Goal: Information Seeking & Learning: Check status

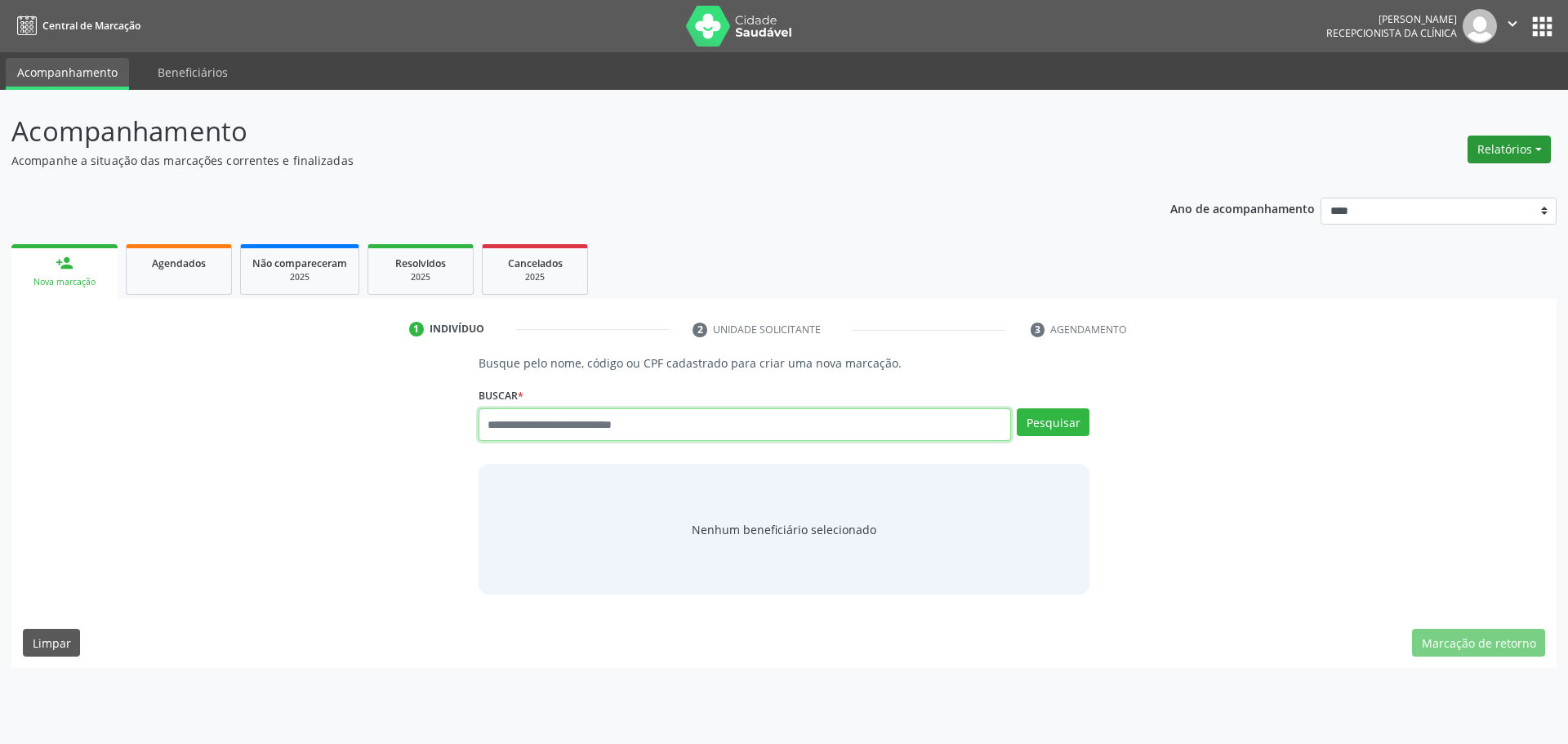
click at [1529, 147] on button "Relatórios" at bounding box center [1508, 149] width 83 height 27
drag, startPoint x: 1034, startPoint y: 146, endPoint x: 784, endPoint y: 136, distance: 250.2
click at [1025, 146] on p "Acompanhamento" at bounding box center [551, 132] width 1081 height 41
click at [513, 256] on span "Cancelados" at bounding box center [535, 263] width 55 height 14
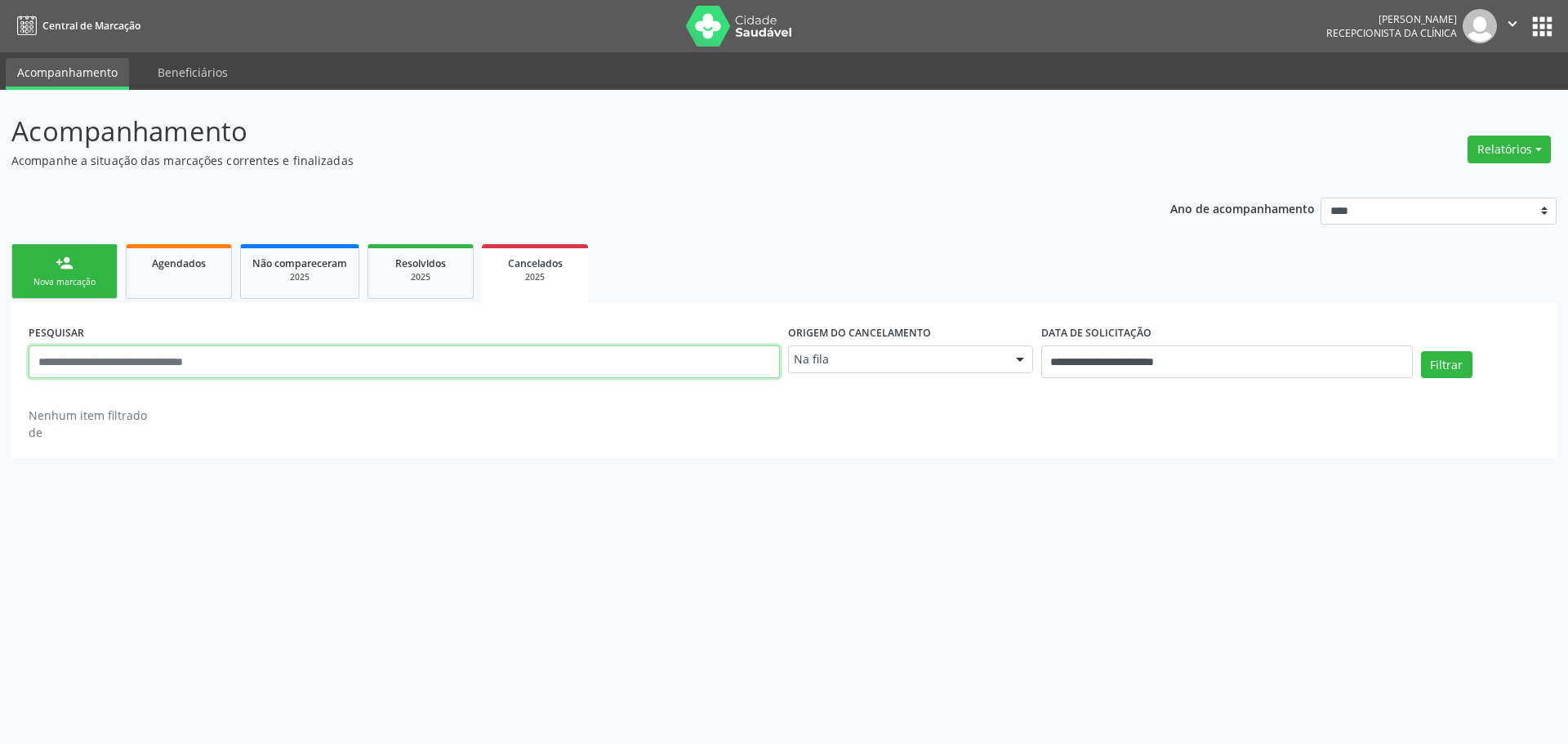
click at [571, 349] on input "text" at bounding box center [403, 361] width 751 height 33
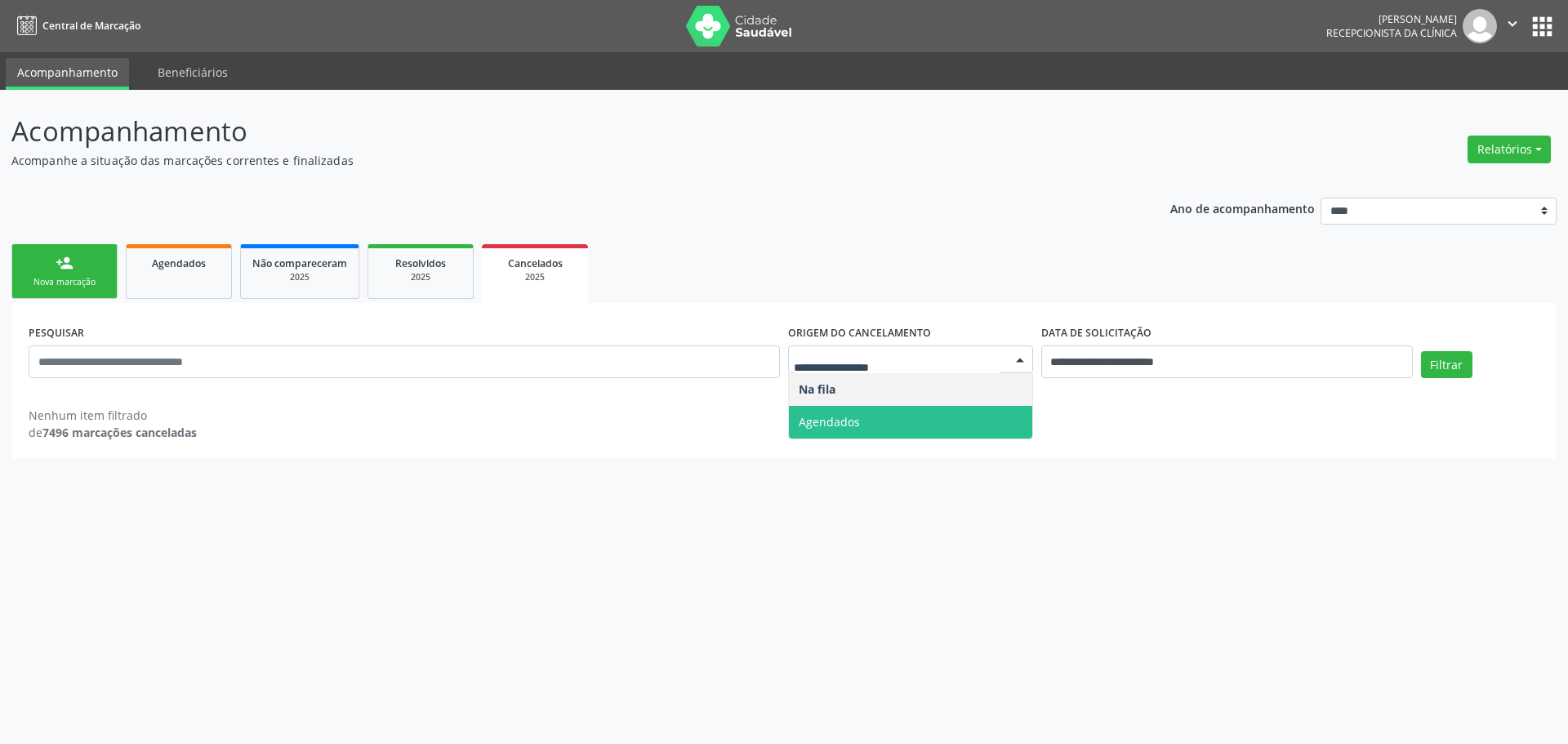
click at [848, 414] on span "Agendados" at bounding box center [830, 421] width 62 height 15
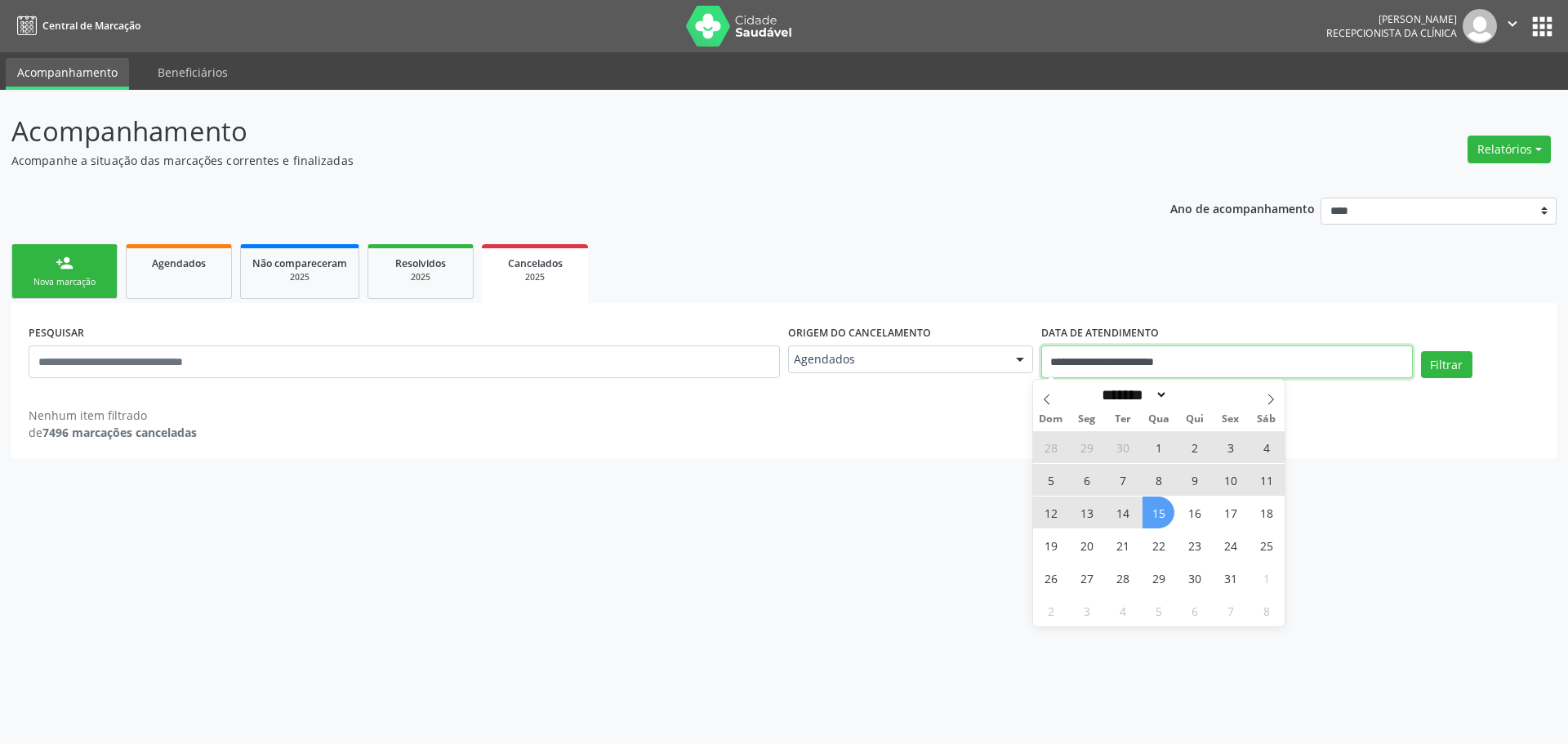
click at [1201, 365] on input "**********" at bounding box center [1227, 361] width 372 height 33
click at [1157, 504] on span "15" at bounding box center [1158, 512] width 32 height 32
type input "**********"
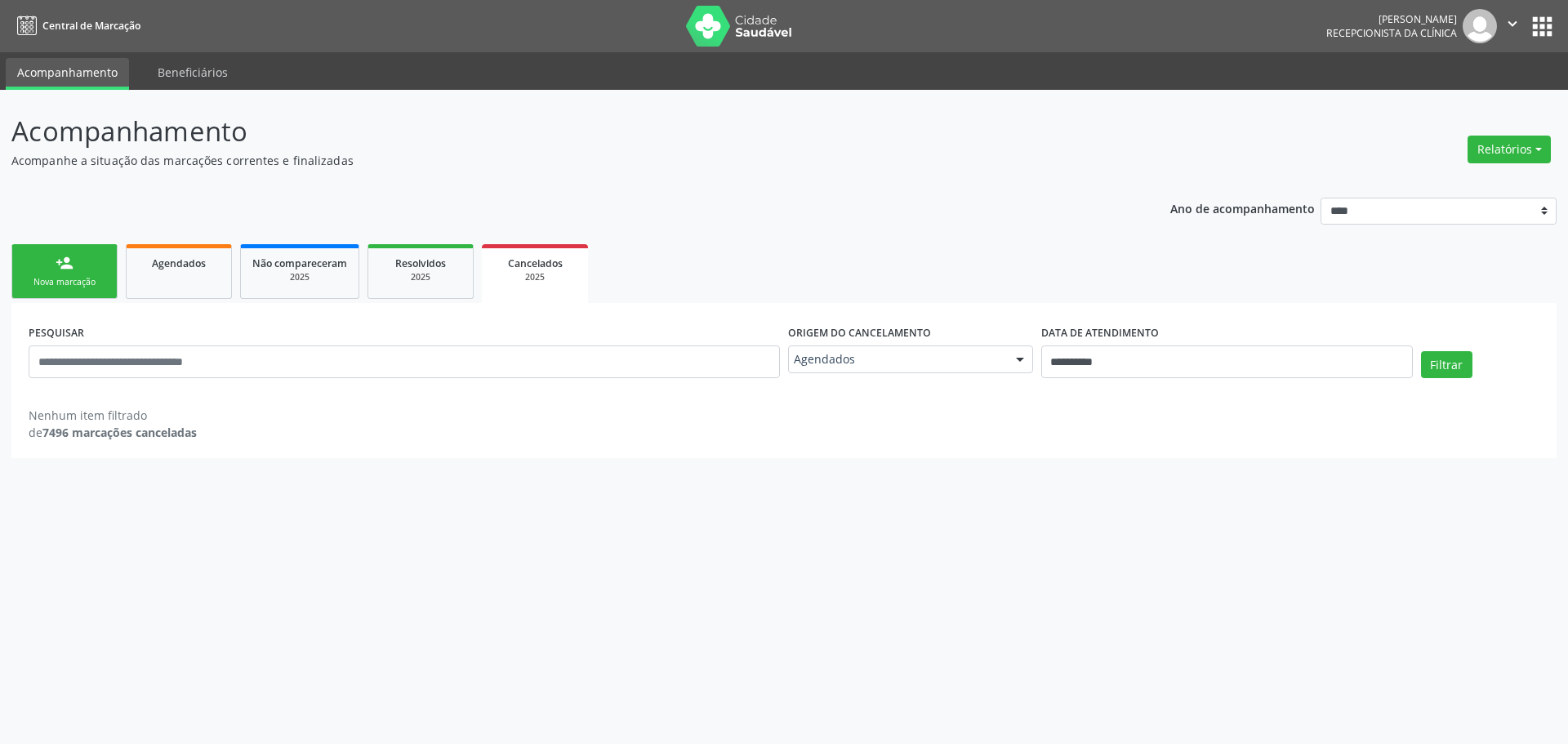
click at [1416, 362] on div "**********" at bounding box center [784, 354] width 1519 height 69
click at [1430, 360] on button "Filtrar" at bounding box center [1446, 365] width 51 height 27
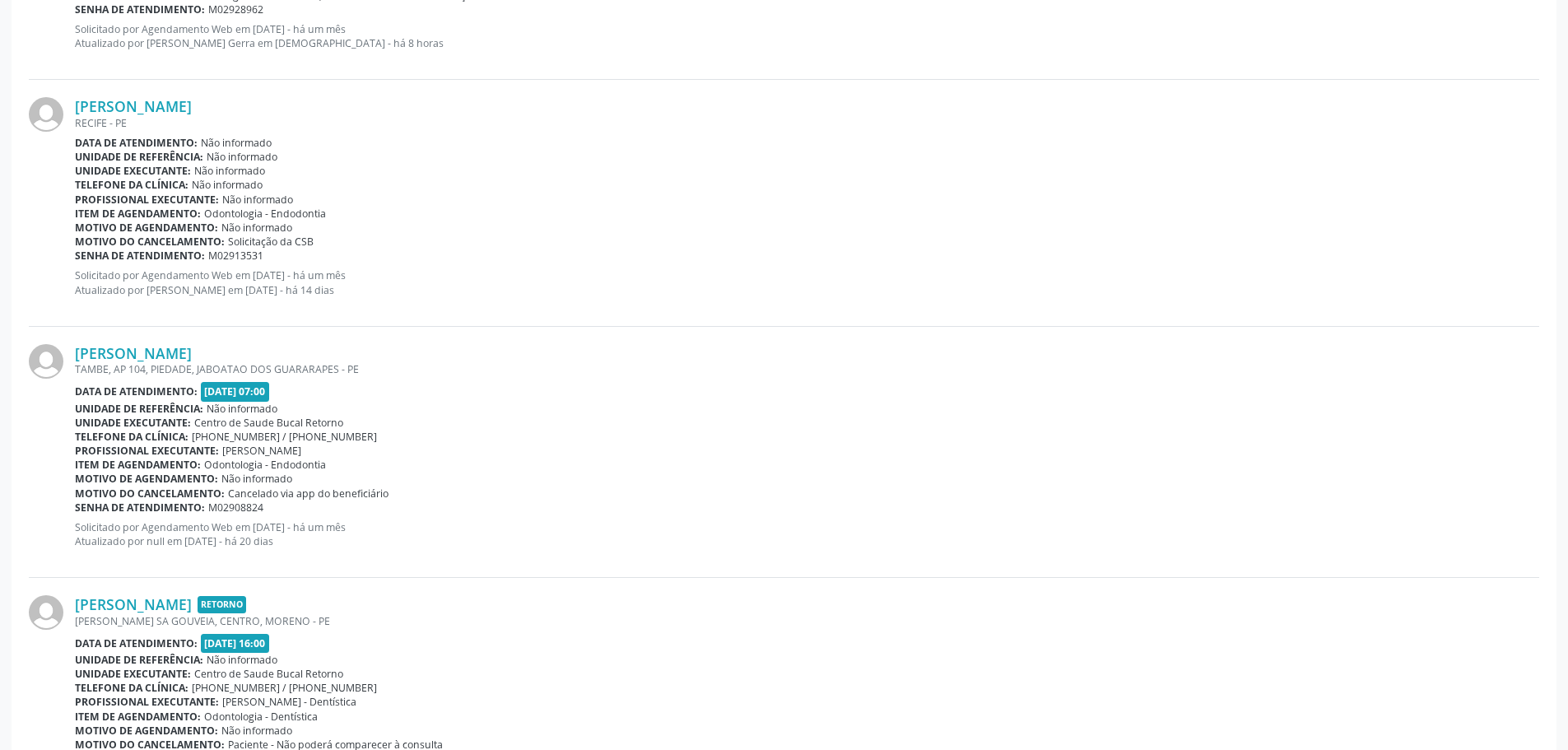
scroll to position [3529, 0]
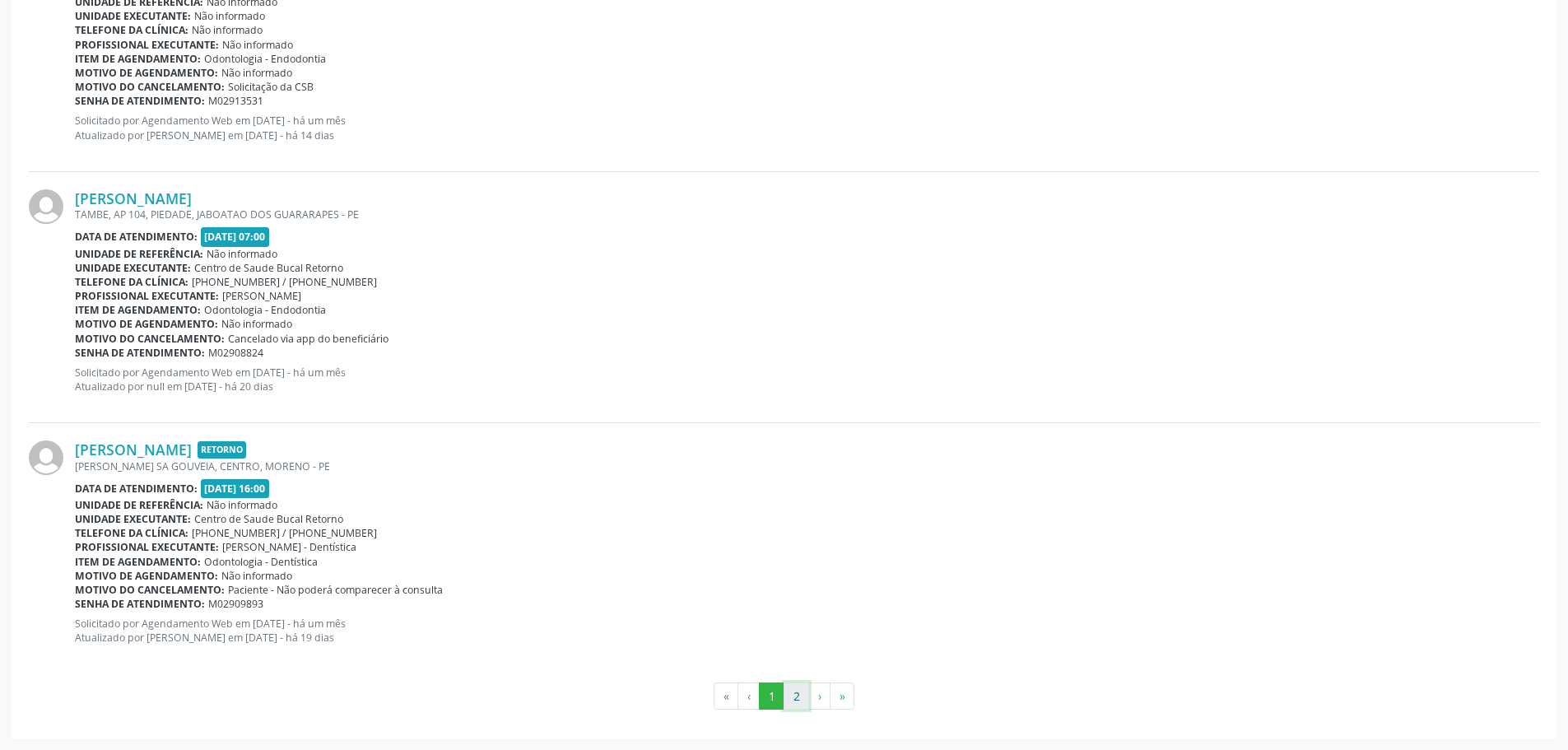
click at [799, 693] on button "2" at bounding box center [797, 696] width 26 height 28
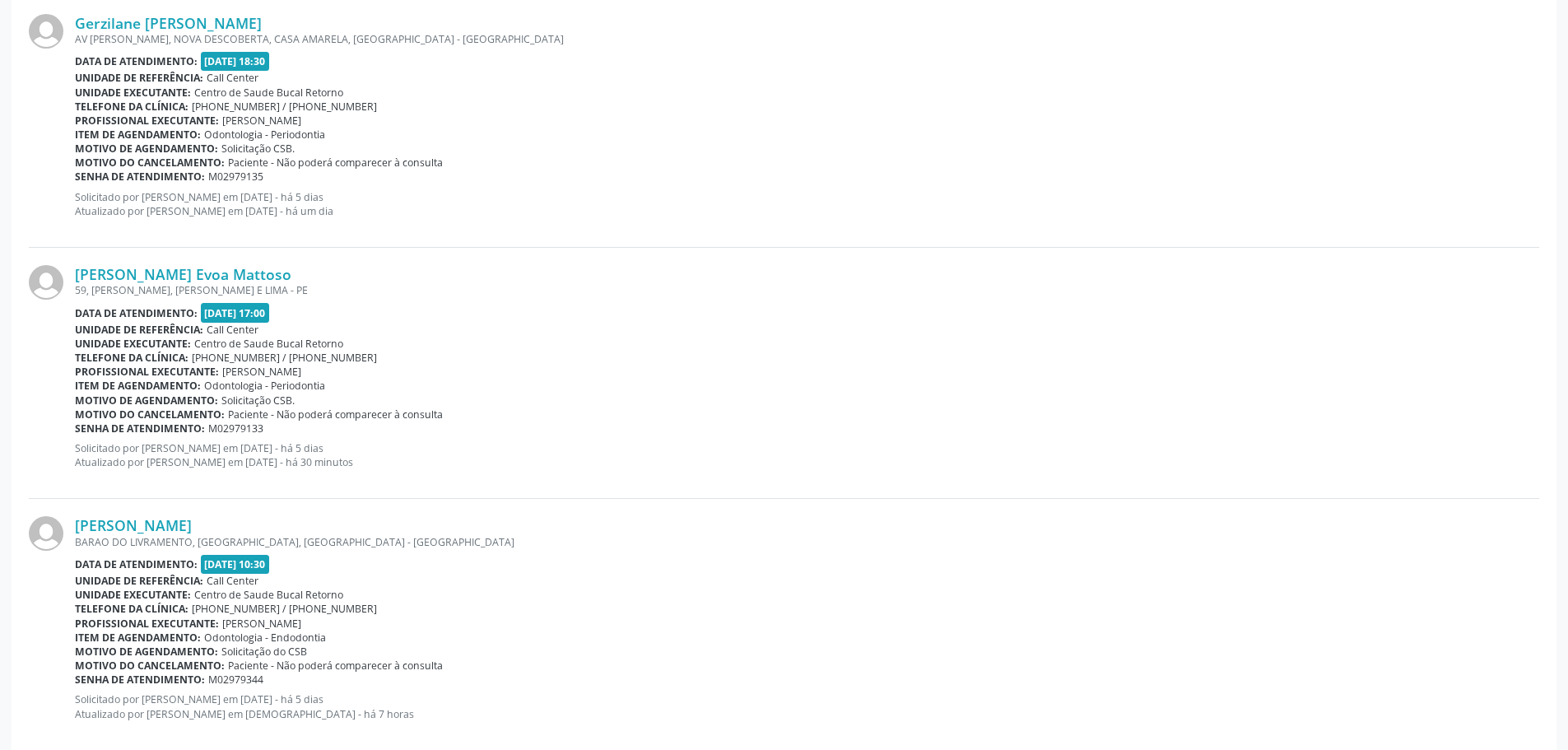
scroll to position [2045, 0]
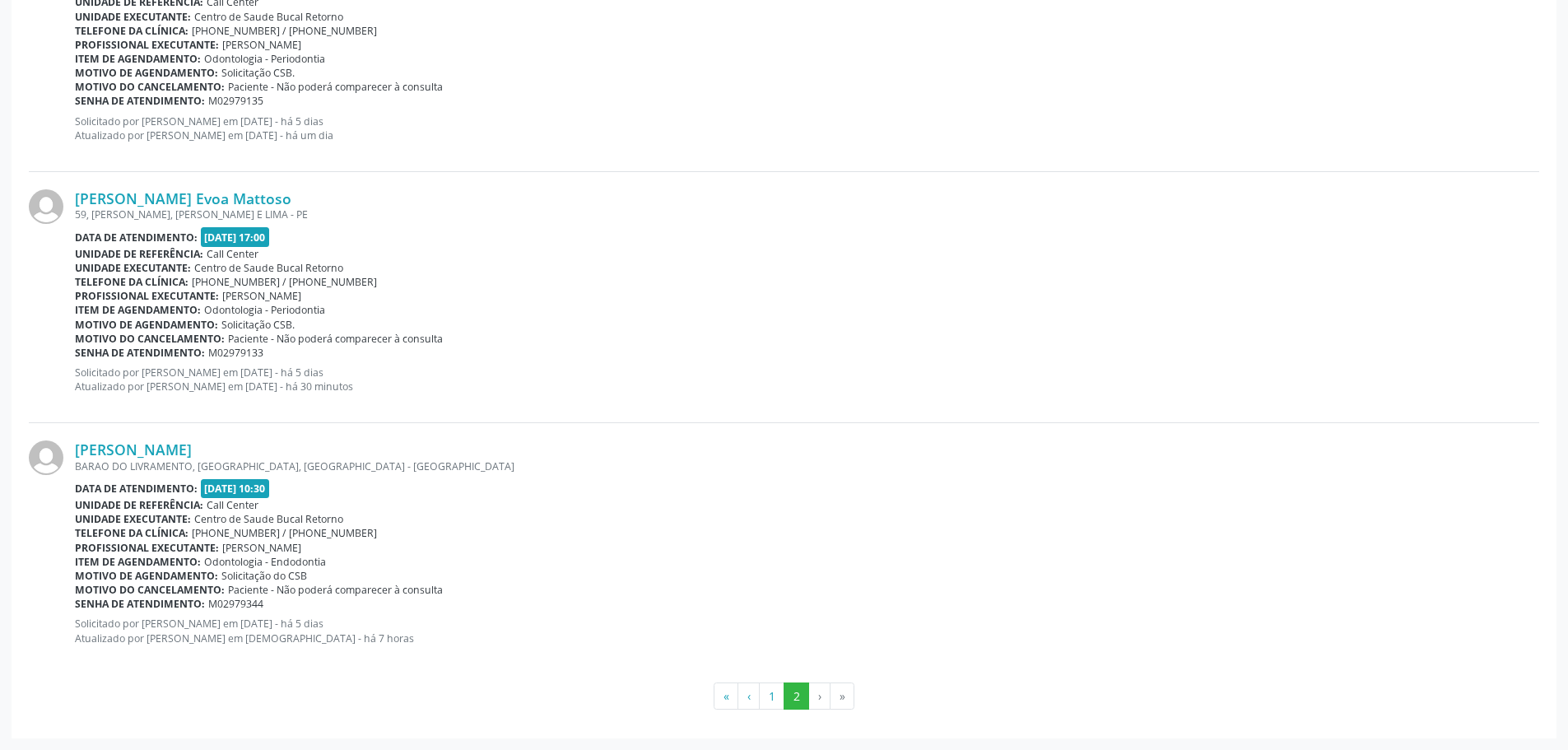
click at [822, 698] on li "›" at bounding box center [819, 696] width 22 height 28
click at [771, 690] on button "1" at bounding box center [772, 696] width 26 height 28
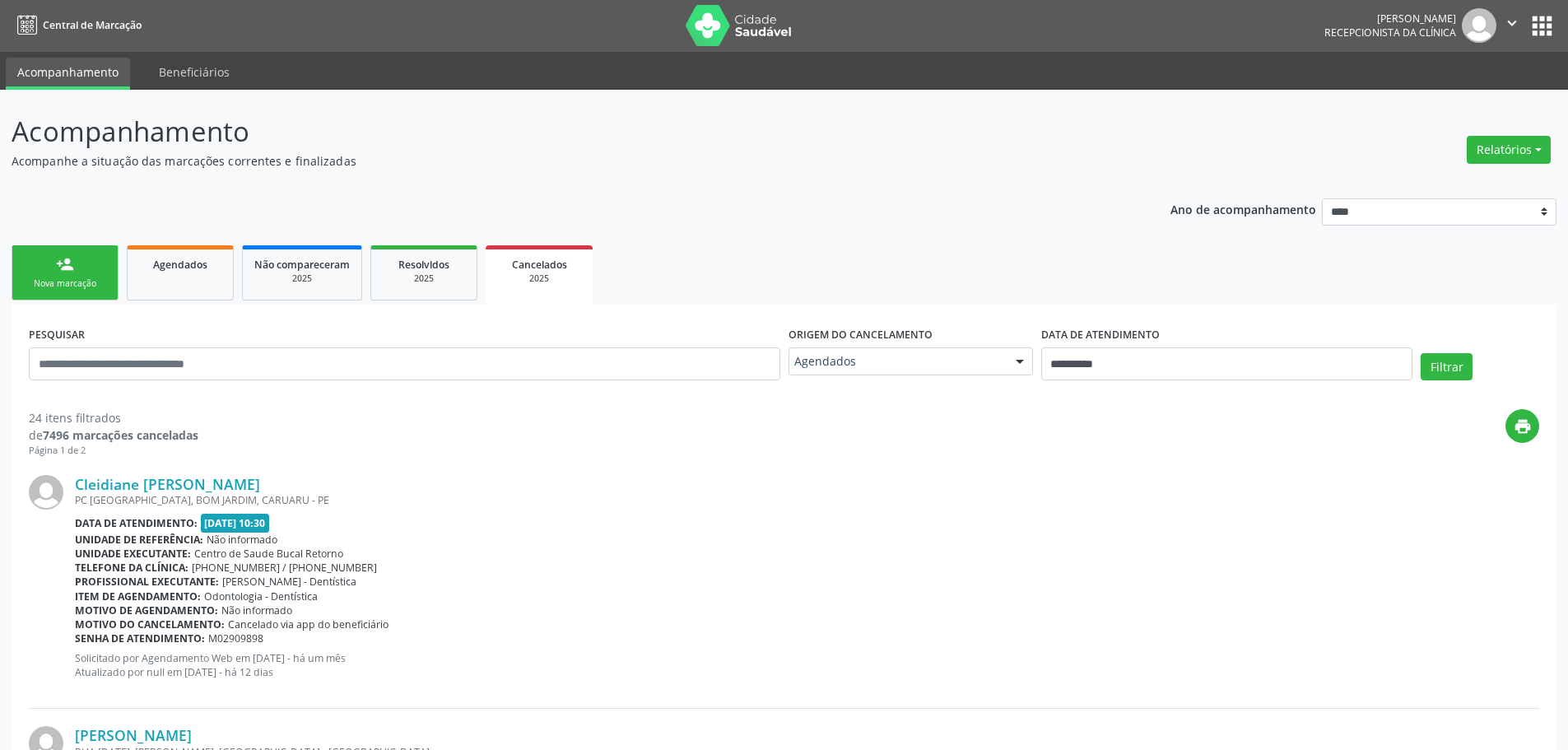
scroll to position [0, 0]
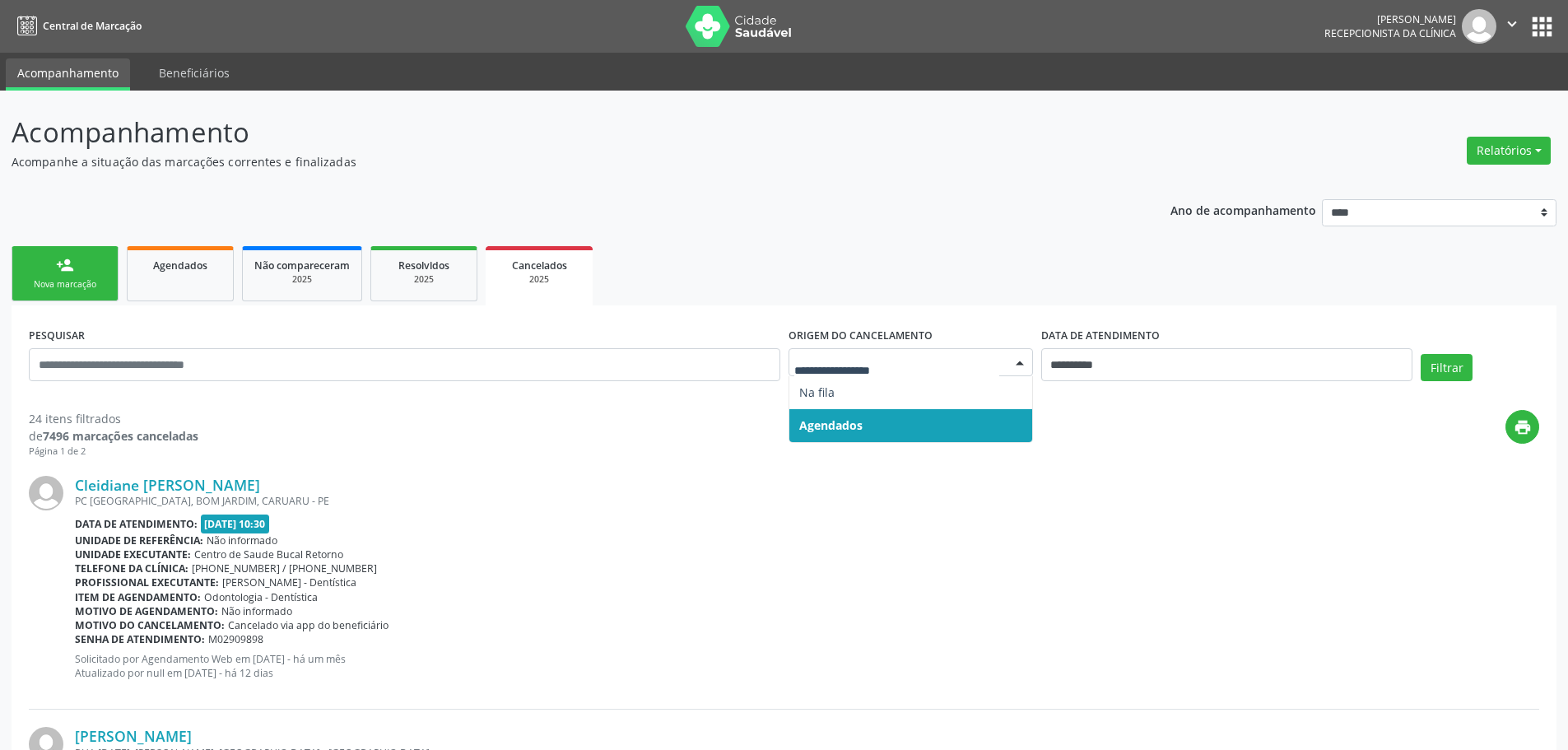
click at [908, 411] on span "Agendados" at bounding box center [910, 425] width 243 height 33
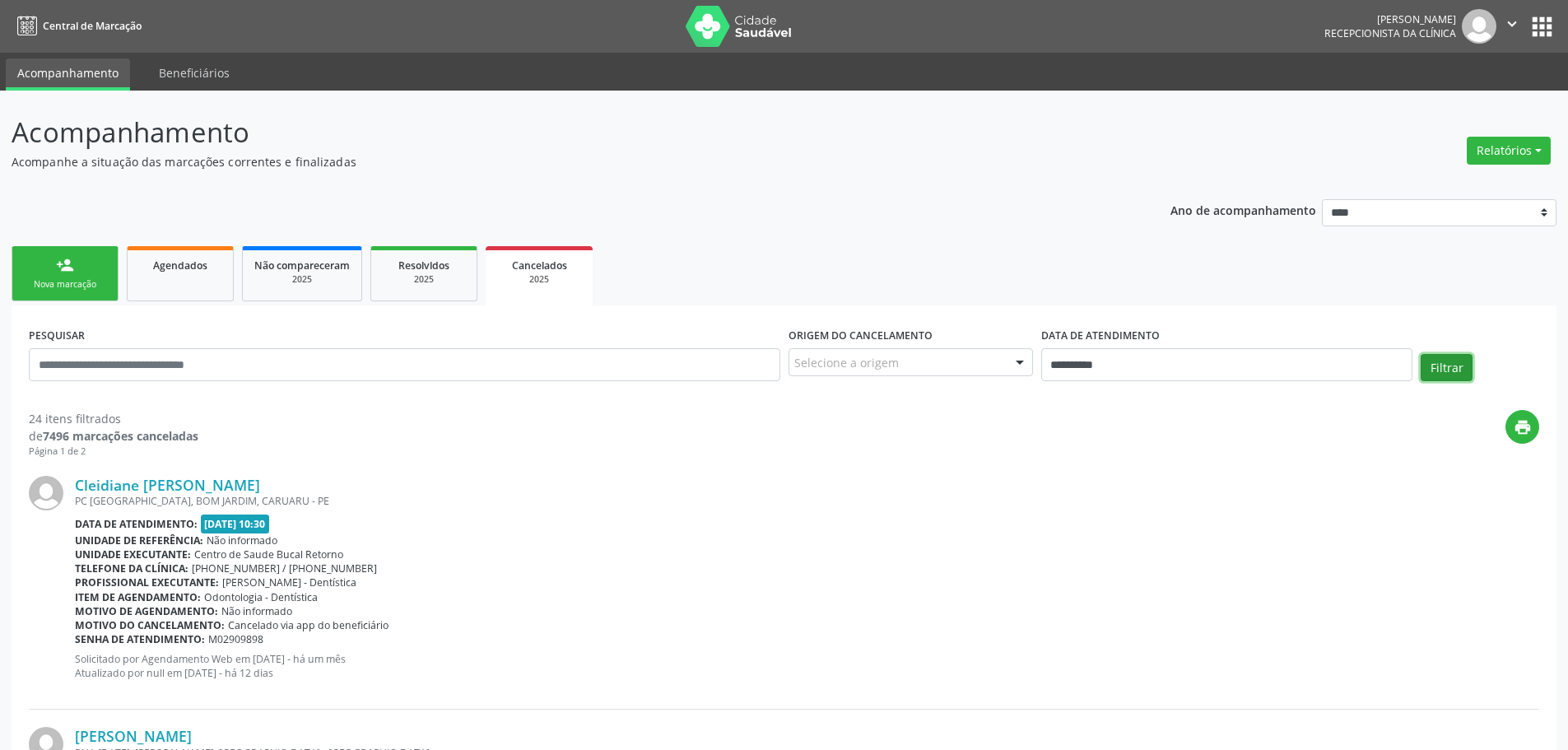
click at [1421, 367] on button "Filtrar" at bounding box center [1447, 368] width 52 height 28
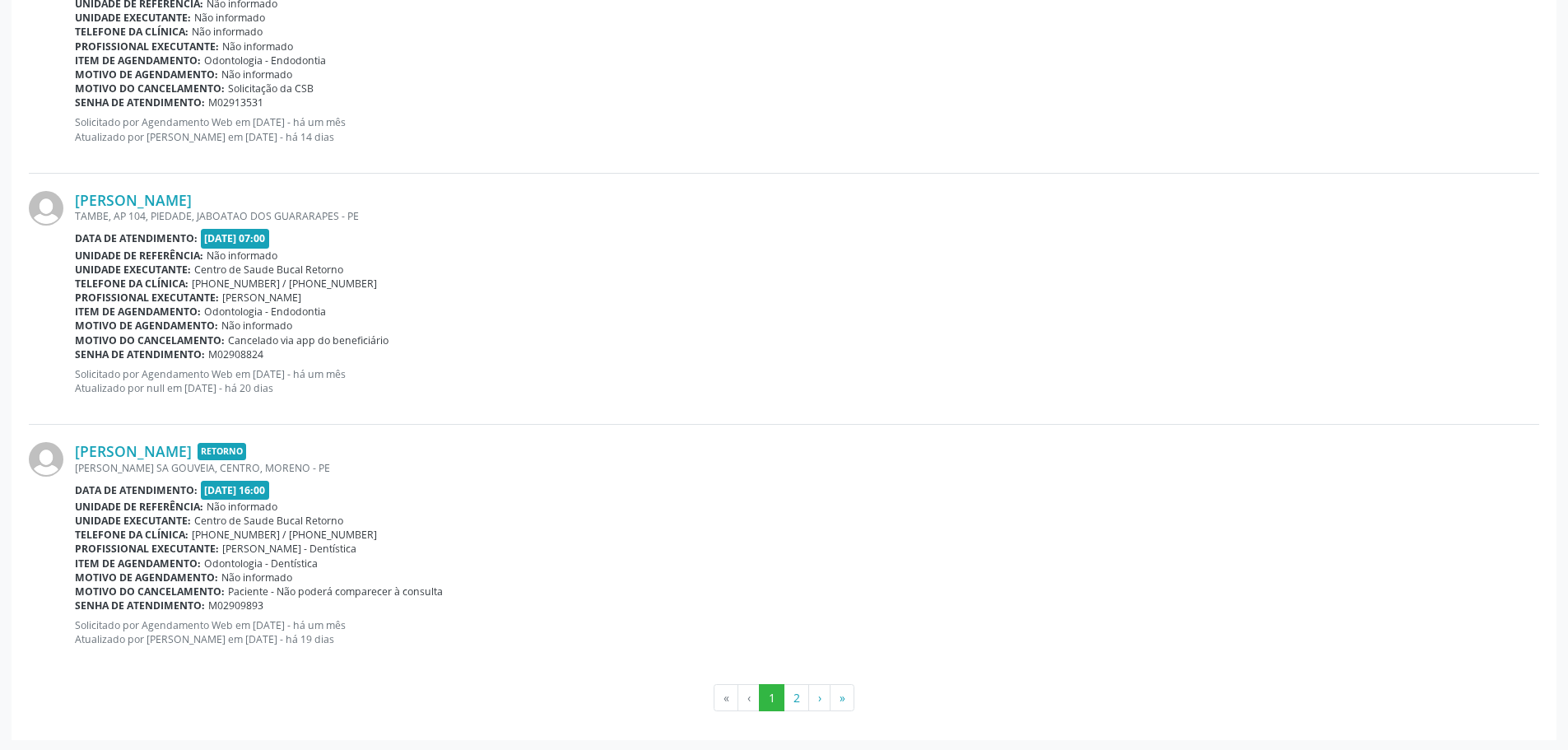
scroll to position [3529, 0]
click at [797, 698] on button "2" at bounding box center [797, 696] width 26 height 28
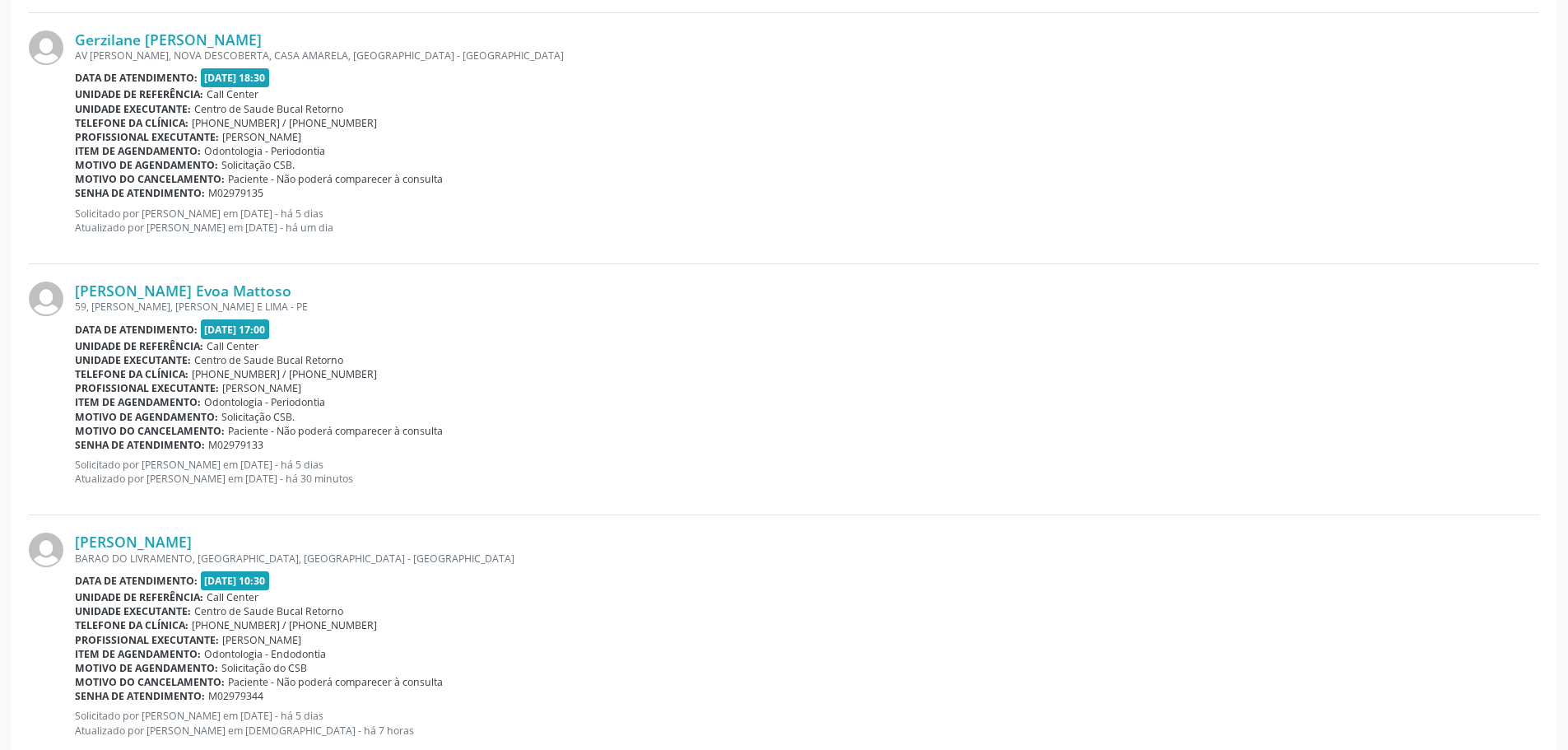
scroll to position [2045, 0]
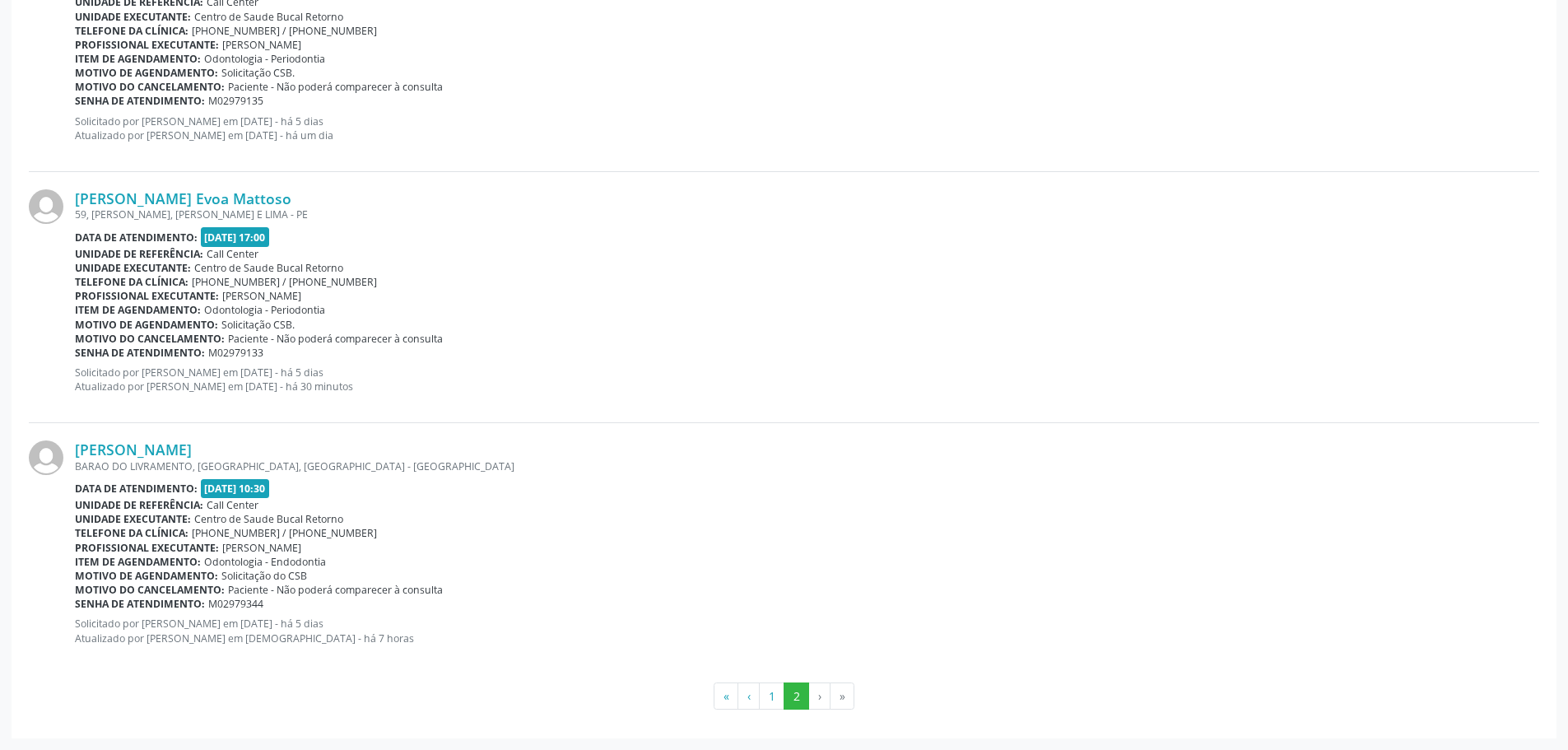
click at [1239, 121] on p "Solicitado por [PERSON_NAME] em [DATE] - há 5 dias Atualizado por [PERSON_NAME]…" at bounding box center [807, 129] width 1464 height 28
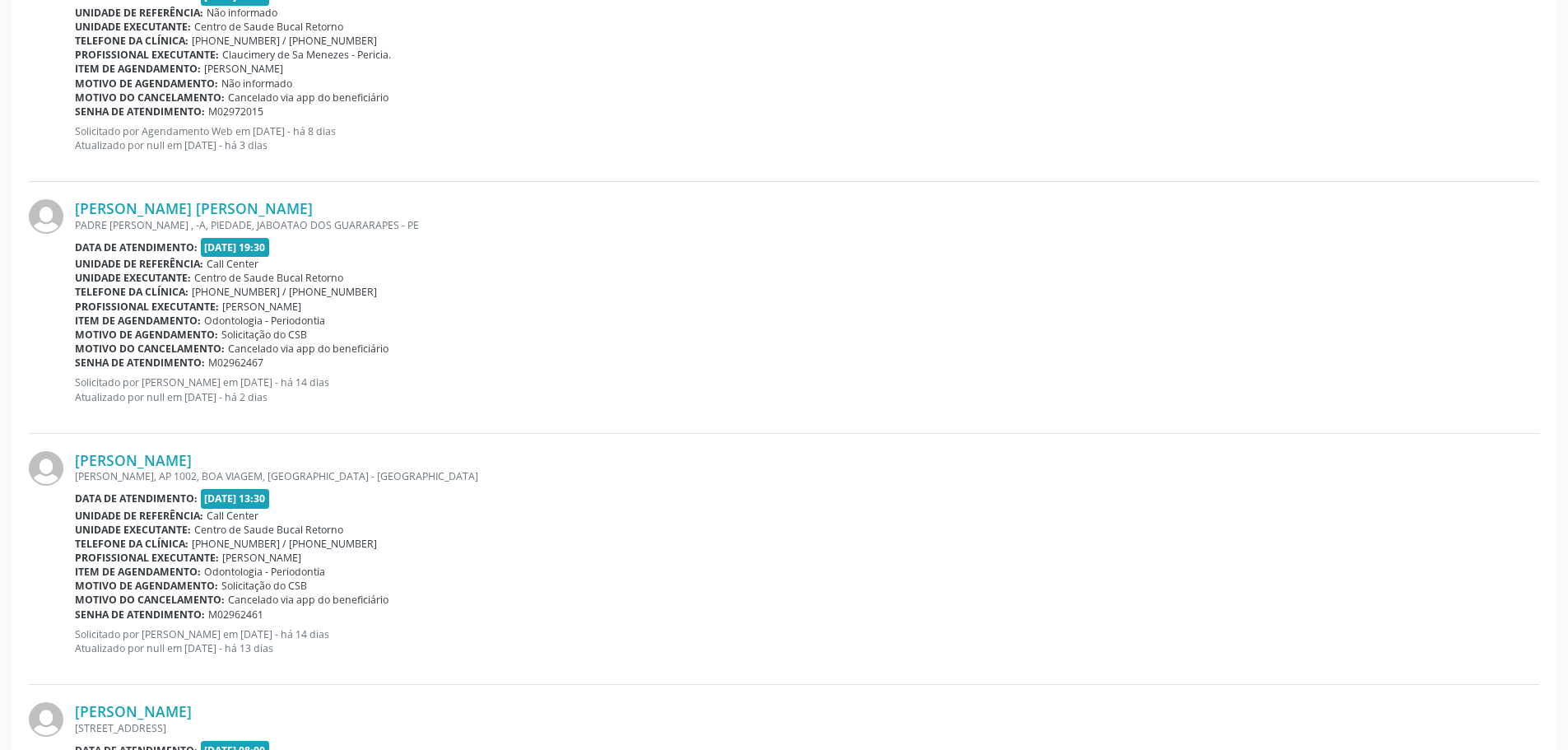
scroll to position [976, 0]
